Goal: Information Seeking & Learning: Understand process/instructions

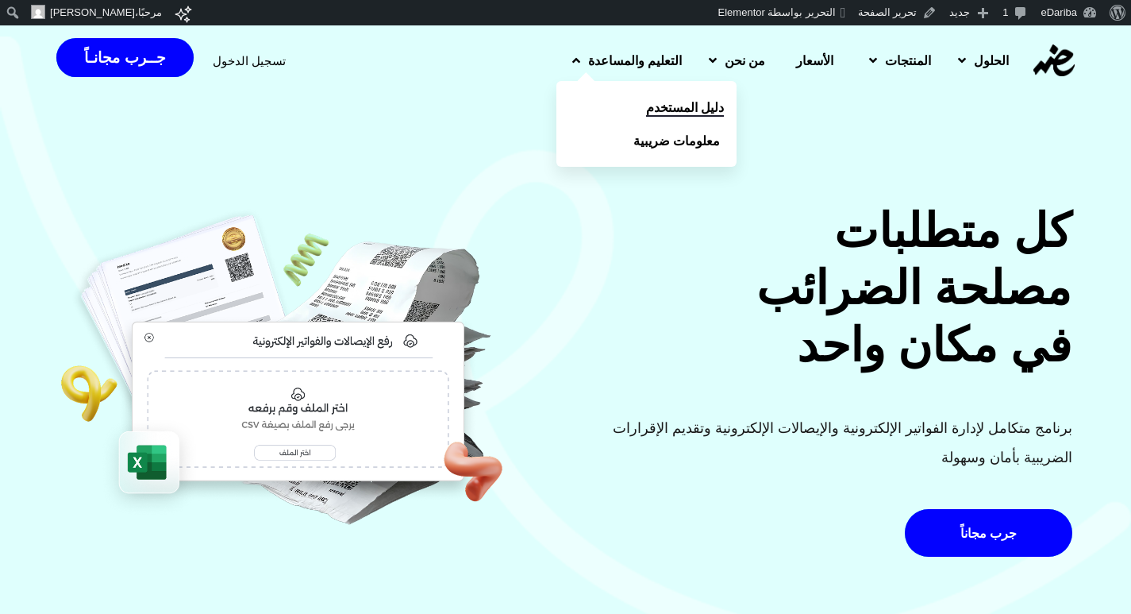
click at [568, 106] on link "دليل المستخدم" at bounding box center [647, 107] width 180 height 33
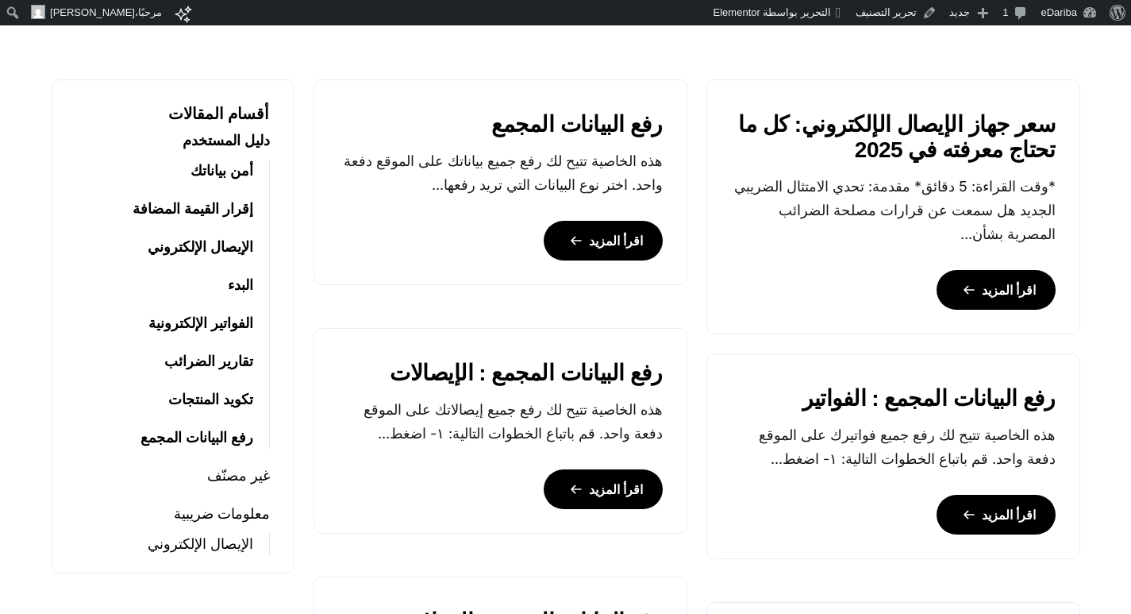
scroll to position [238, 0]
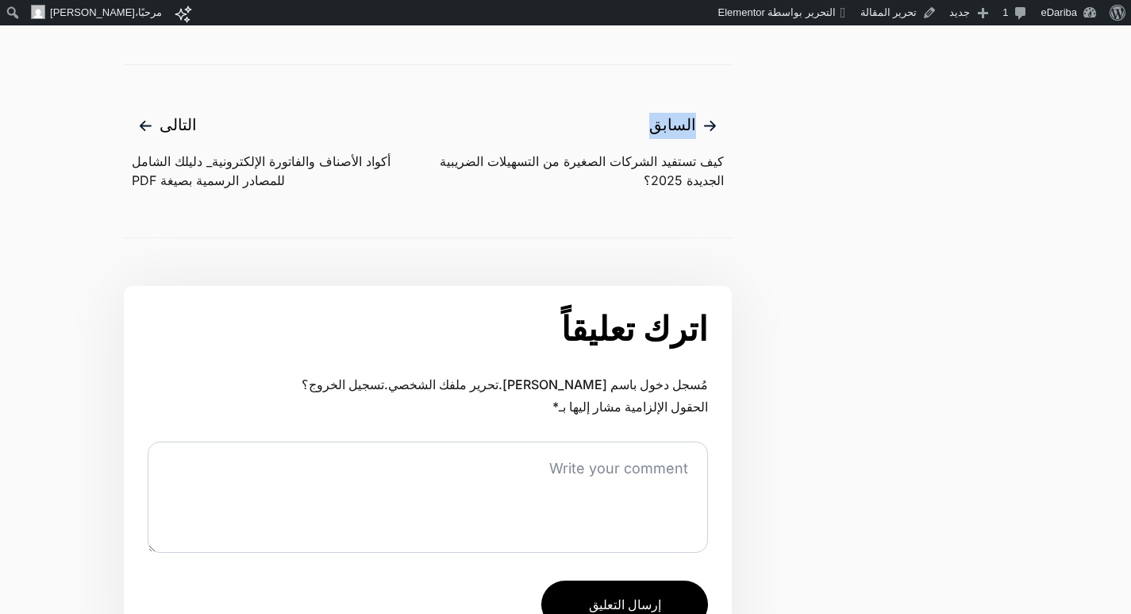
scroll to position [4244, 0]
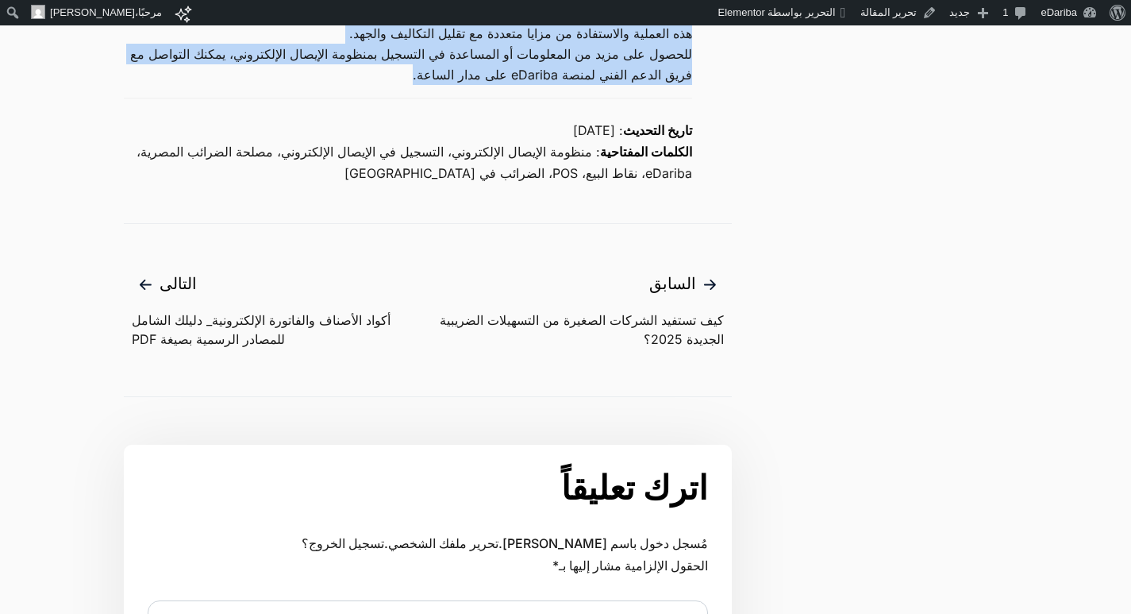
drag, startPoint x: 719, startPoint y: 157, endPoint x: 302, endPoint y: 41, distance: 432.6
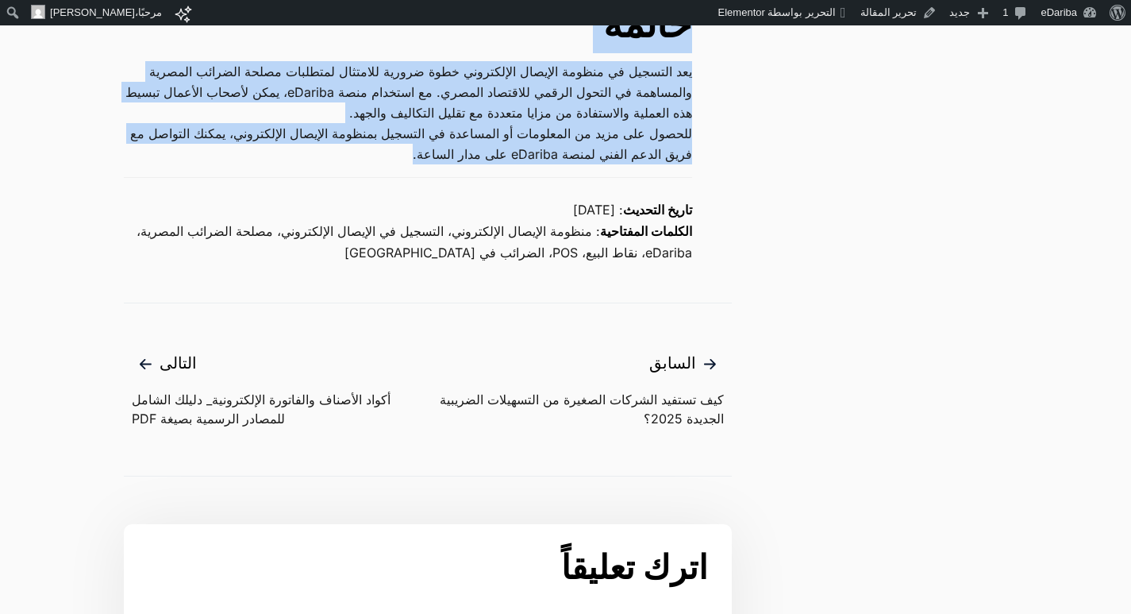
copy main "lorem ipsumdo si ametco adipisc elitseddoe temp 0001: inci utla etdol magnaa en…"
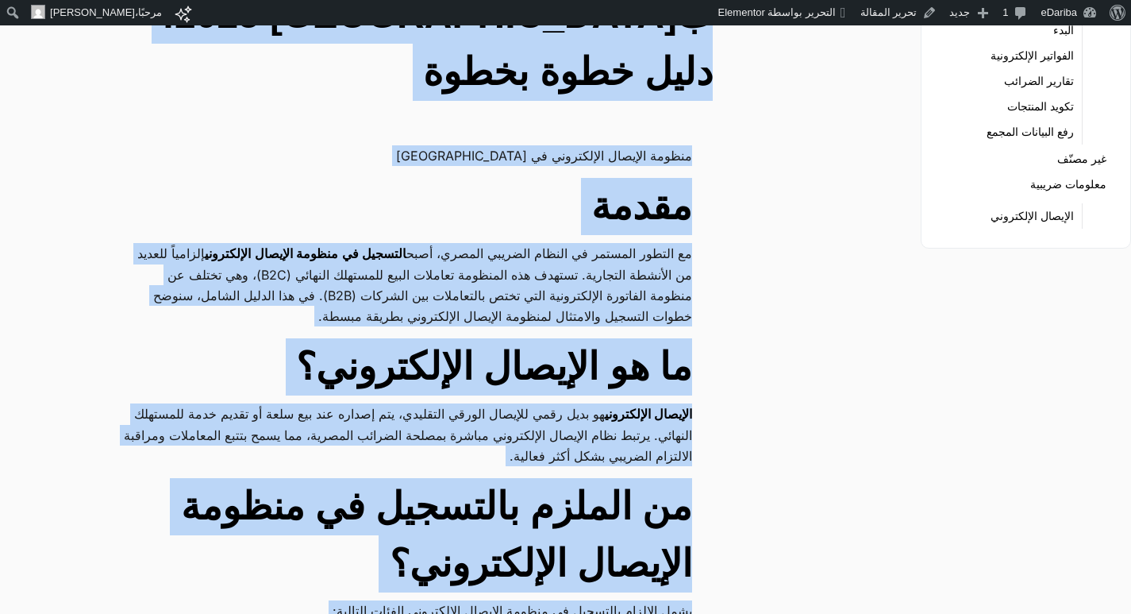
scroll to position [0, 0]
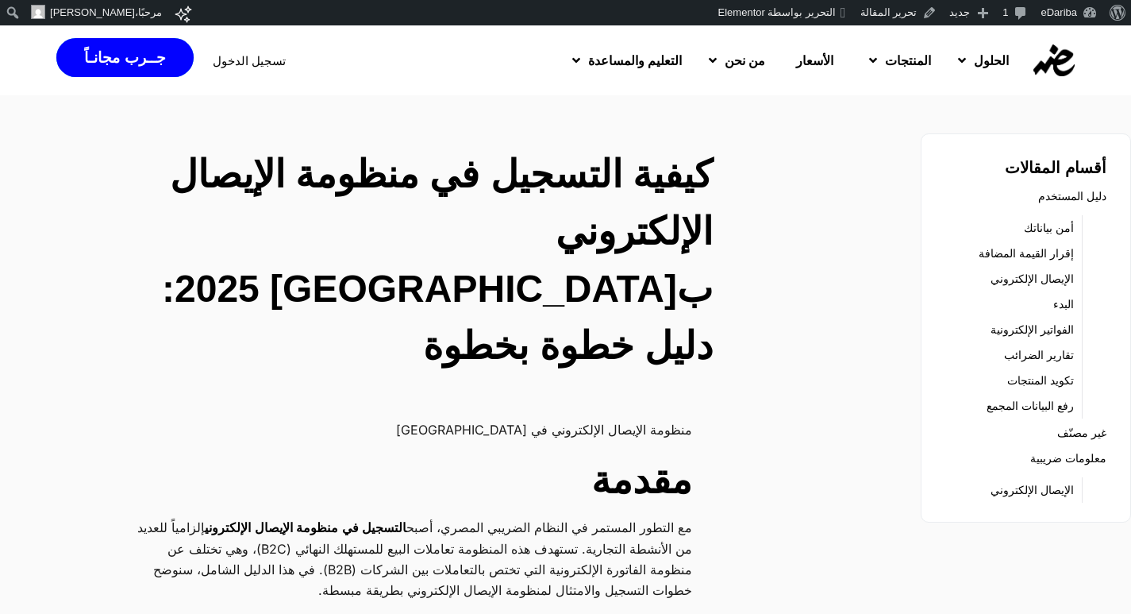
click at [640, 419] on p "منظومة الإيصال الإلكتروني في [GEOGRAPHIC_DATA]" at bounding box center [408, 429] width 568 height 21
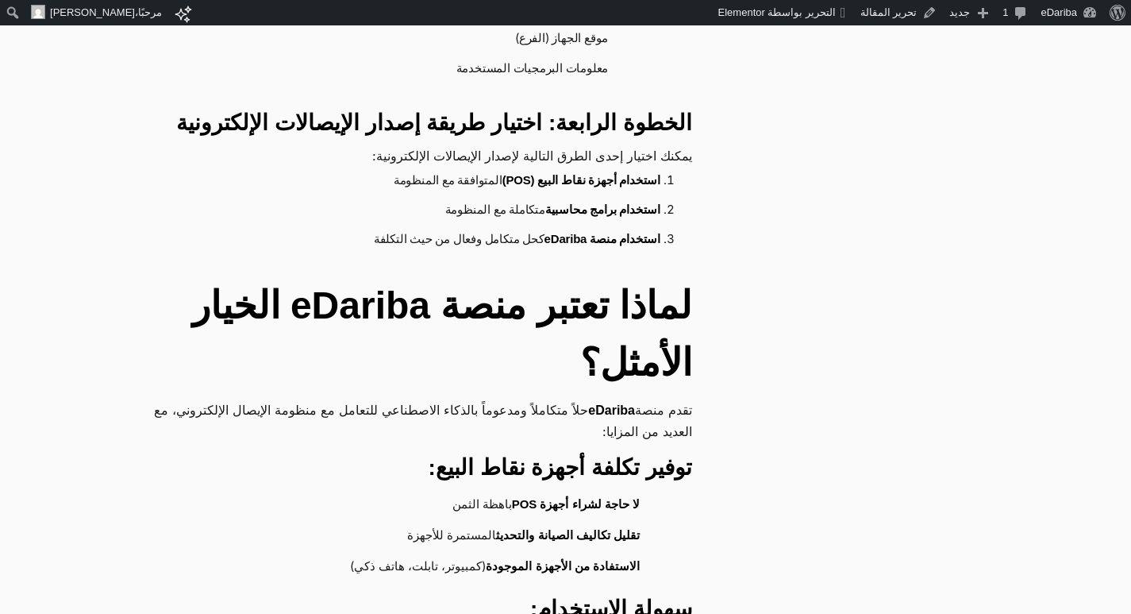
scroll to position [1747, 0]
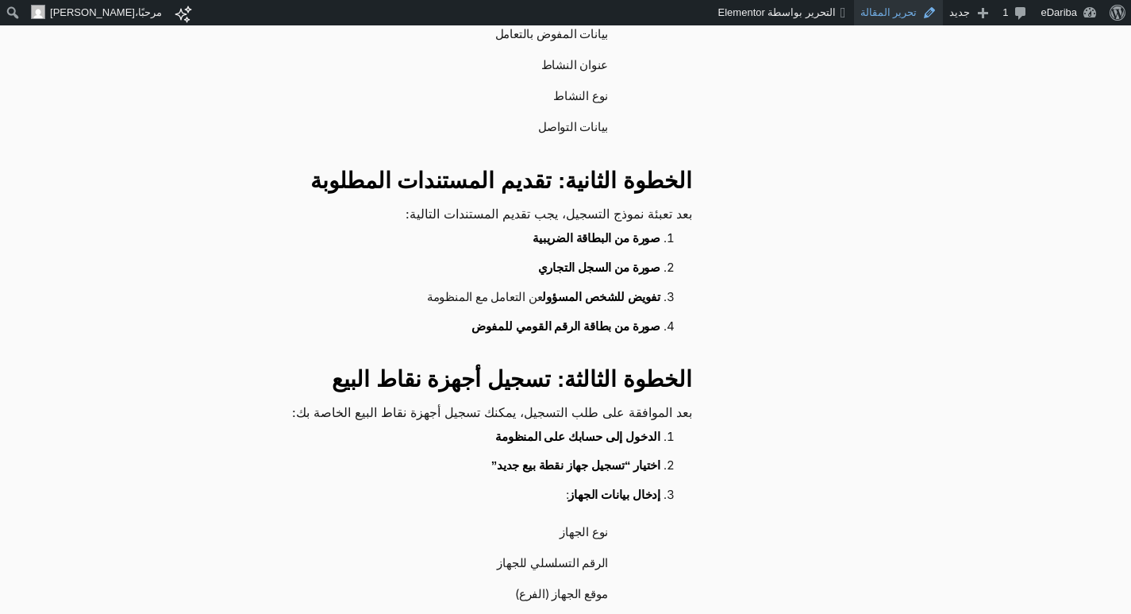
click at [884, 2] on link "تحرير المقالة" at bounding box center [899, 12] width 90 height 25
